Goal: Information Seeking & Learning: Learn about a topic

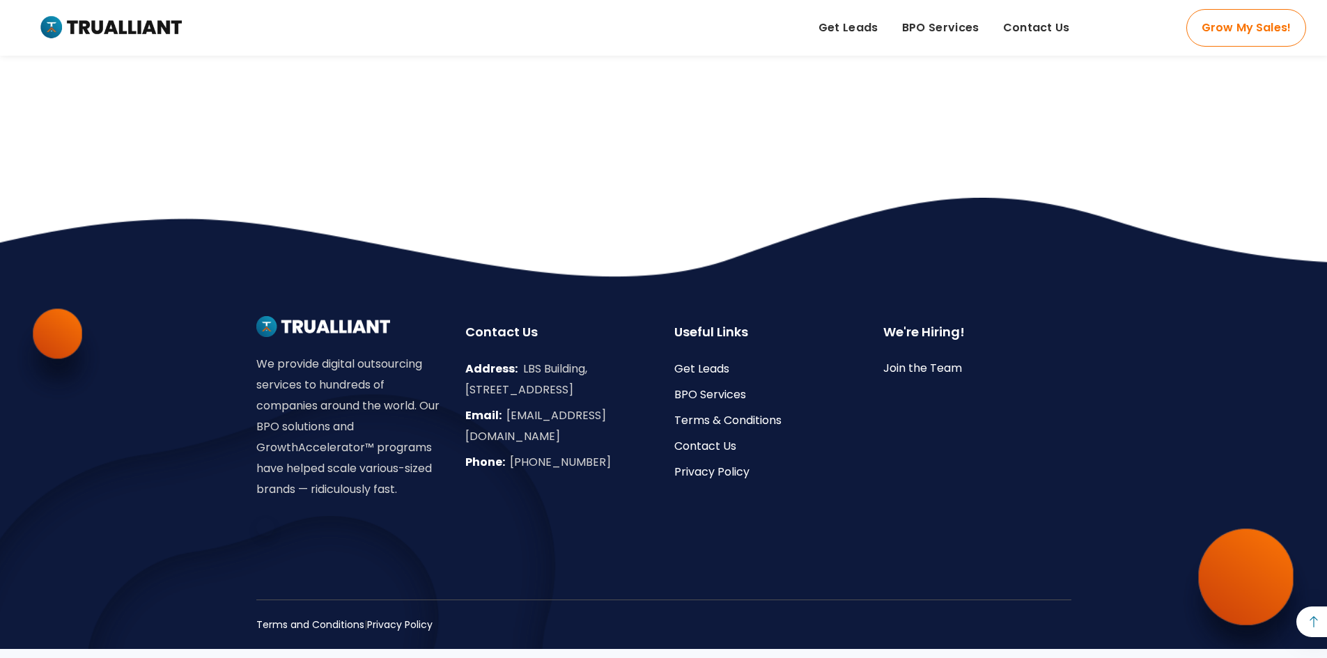
scroll to position [4728, 0]
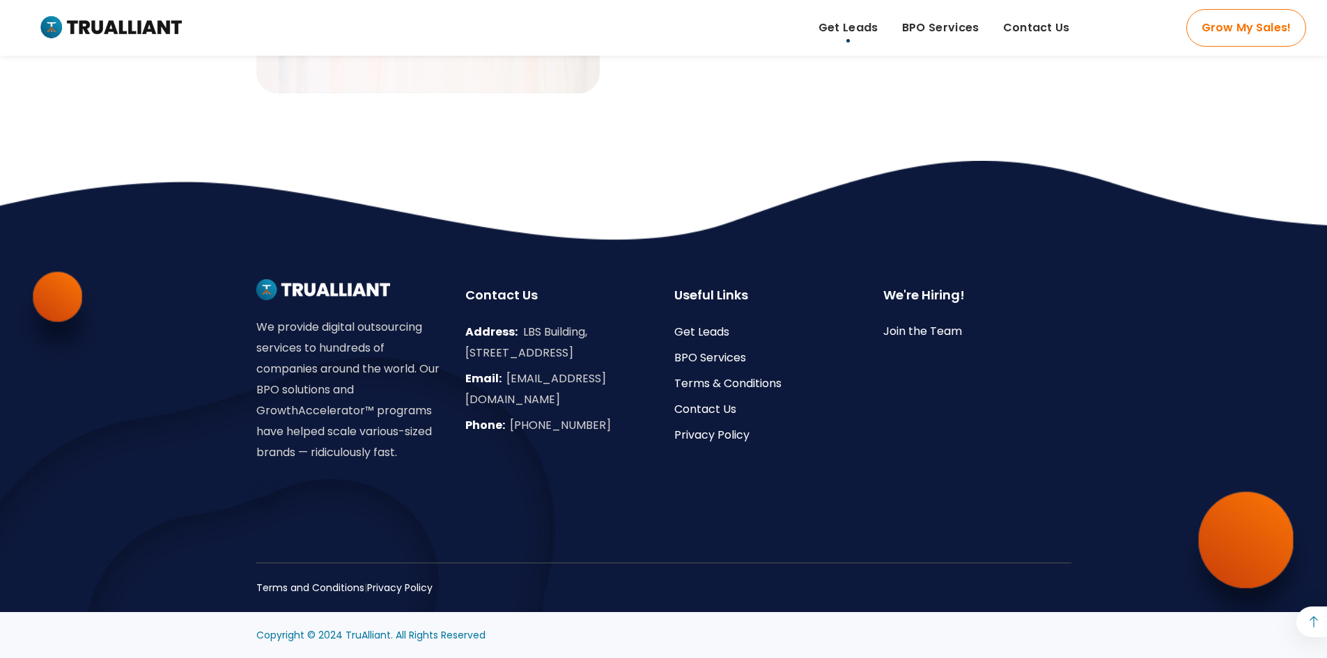
click at [842, 36] on span "Get Leads" at bounding box center [849, 27] width 60 height 21
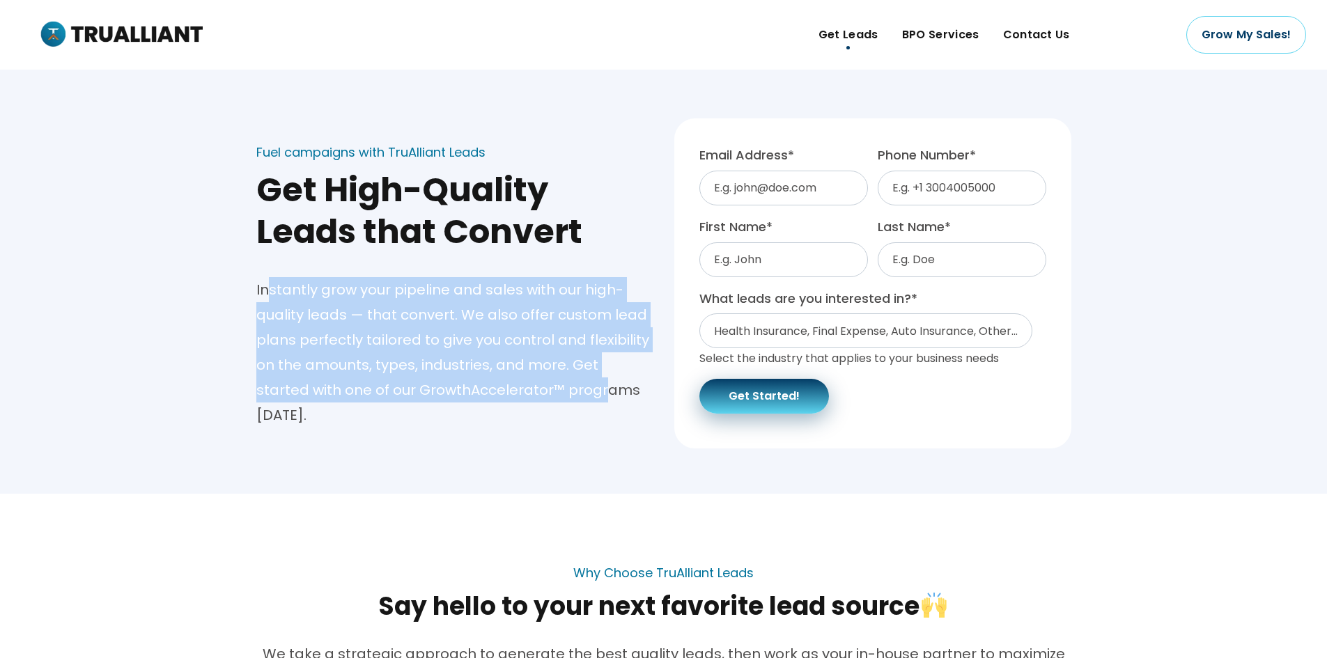
drag, startPoint x: 266, startPoint y: 285, endPoint x: 548, endPoint y: 392, distance: 301.0
click at [548, 392] on div "Instantly grow your pipeline and sales with our high-quality leads — that conve…" at bounding box center [454, 352] width 397 height 150
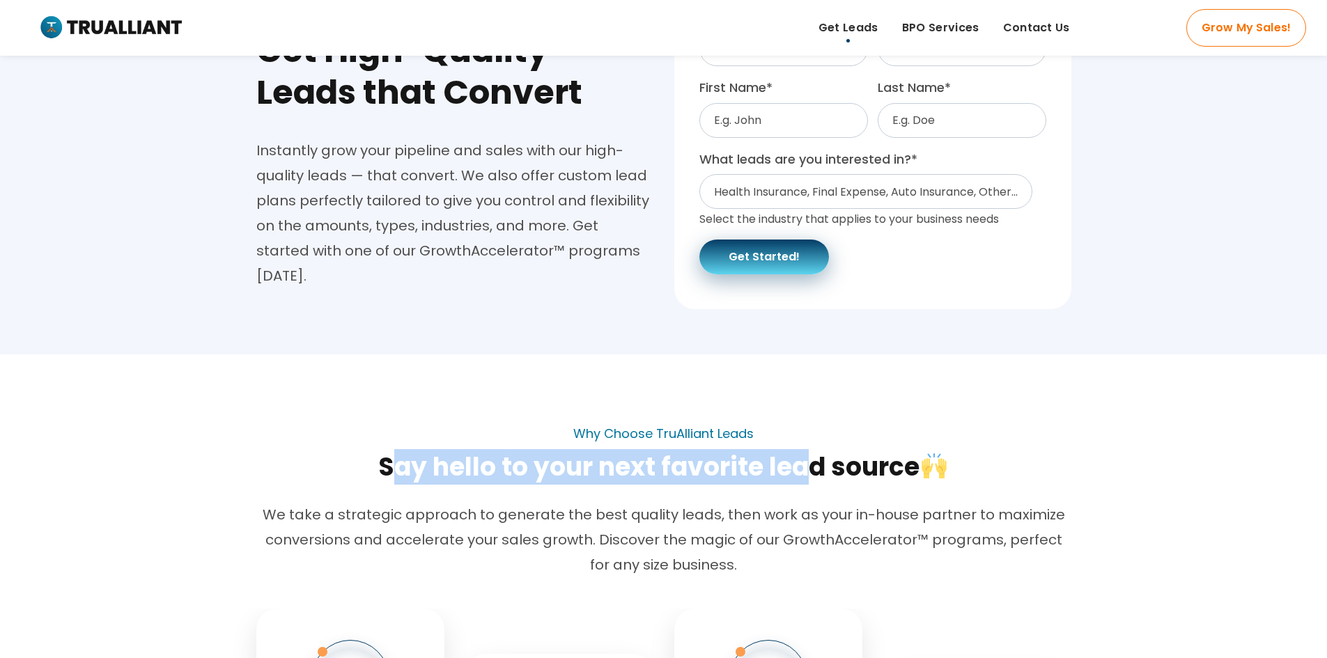
drag, startPoint x: 392, startPoint y: 465, endPoint x: 819, endPoint y: 472, distance: 427.8
click at [814, 472] on h2 "Say hello to your next favorite lead source" at bounding box center [663, 467] width 815 height 33
click at [819, 473] on h2 "Say hello to your next favorite lead source" at bounding box center [663, 467] width 815 height 33
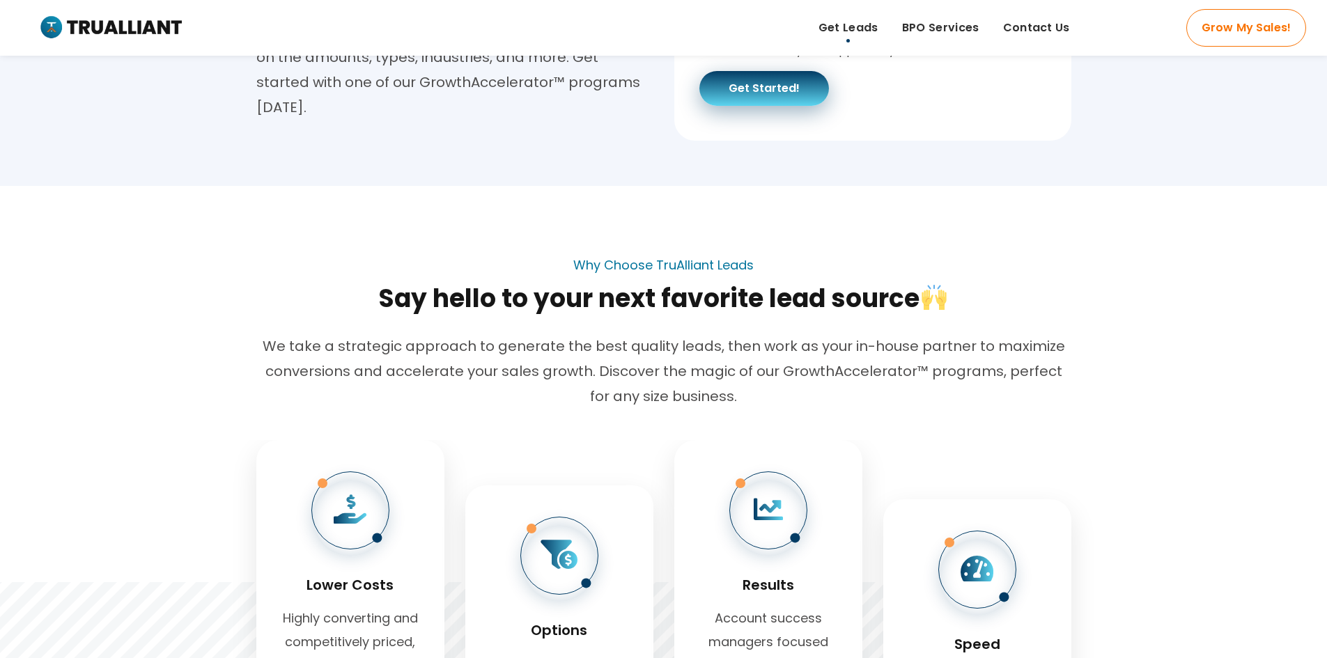
scroll to position [488, 0]
